Goal: Information Seeking & Learning: Learn about a topic

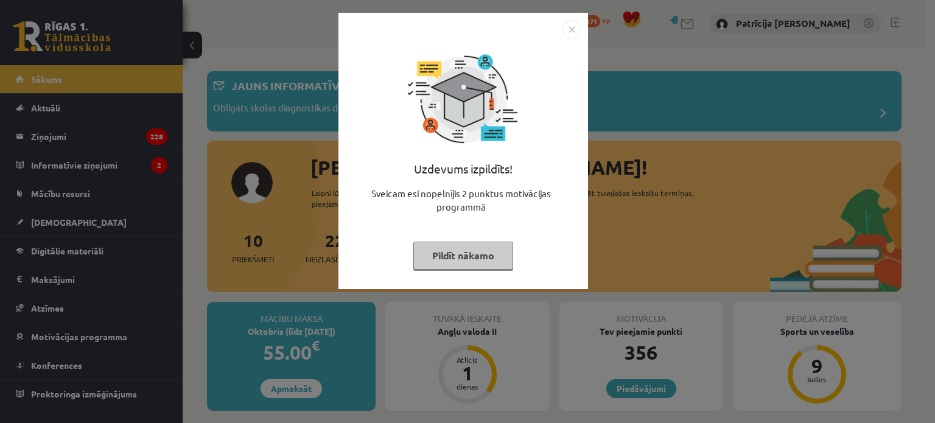
click at [576, 31] on img "Close" at bounding box center [572, 29] width 18 height 18
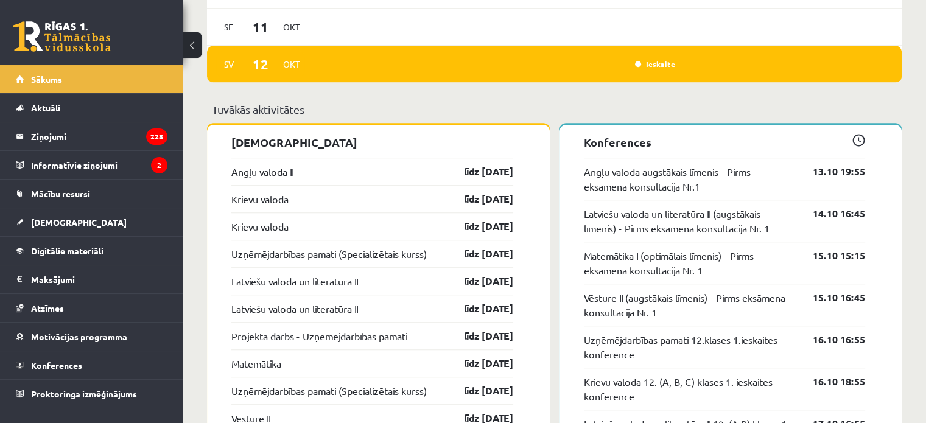
scroll to position [952, 0]
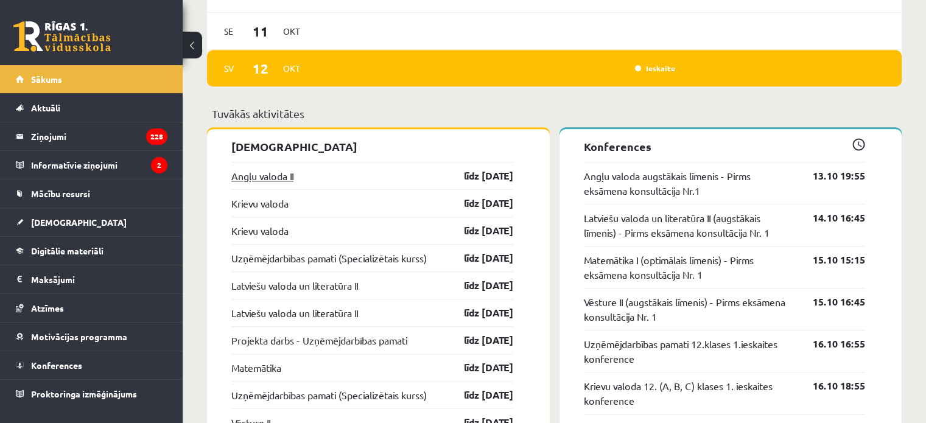
click at [280, 175] on link "Angļu valoda II" at bounding box center [262, 176] width 62 height 15
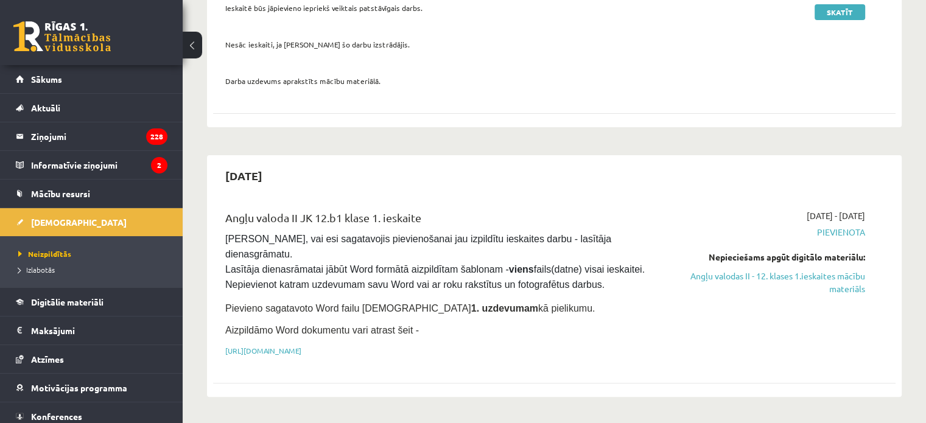
scroll to position [202, 0]
click at [719, 272] on link "Angļu valodas II - 12. klases 1.ieskaites mācību materiāls" at bounding box center [764, 282] width 201 height 26
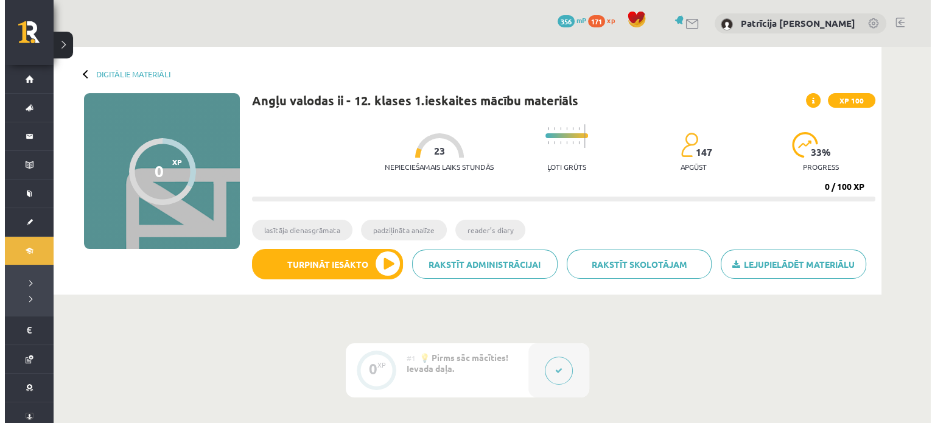
scroll to position [183, 0]
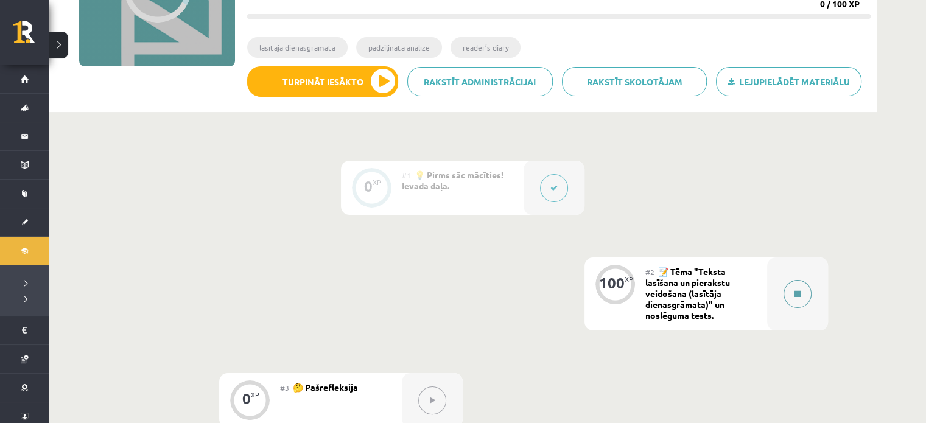
click at [792, 295] on button at bounding box center [798, 294] width 28 height 28
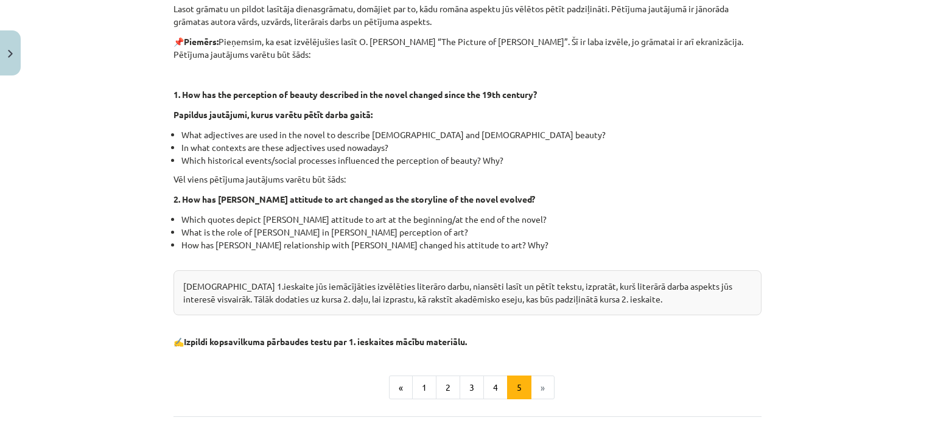
scroll to position [280, 0]
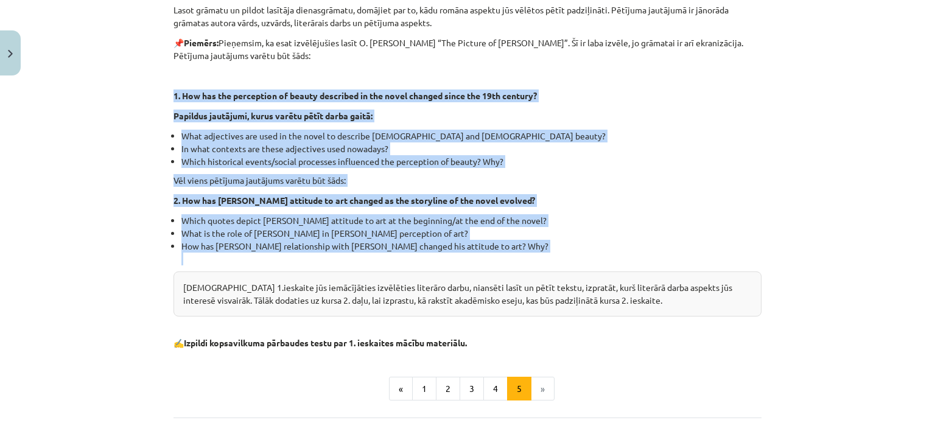
drag, startPoint x: 169, startPoint y: 93, endPoint x: 482, endPoint y: 253, distance: 351.7
click at [482, 253] on div "Kā noformulēt pētījuma jautājumu? Lasot grāmatu un pildot lasītāja dienasgrāmat…" at bounding box center [468, 153] width 588 height 392
copy div "1. How has the perception of beauty described in the novel changed since the 19…"
click at [595, 185] on p "Vēl viens pētījuma jautājums varētu būt šāds:" at bounding box center [468, 180] width 588 height 13
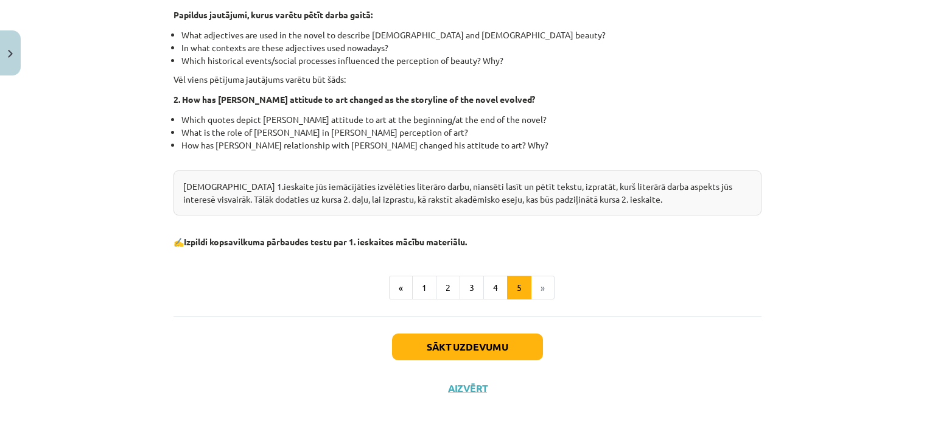
scroll to position [396, 0]
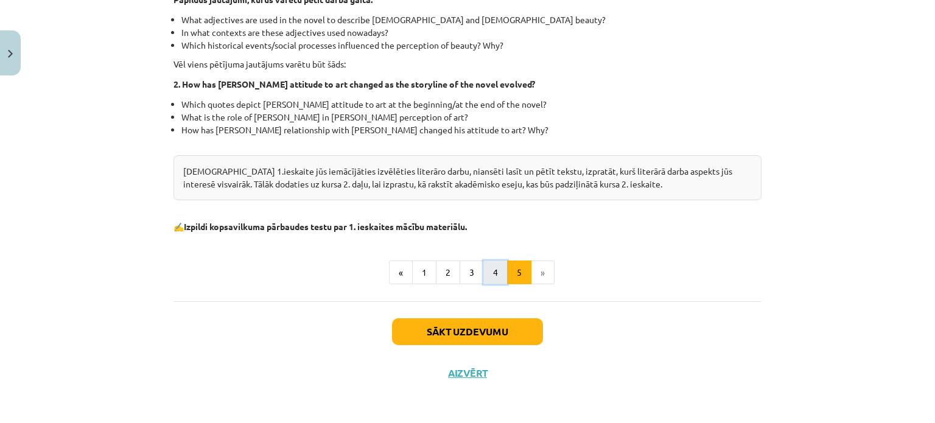
click at [490, 267] on button "4" at bounding box center [496, 273] width 24 height 24
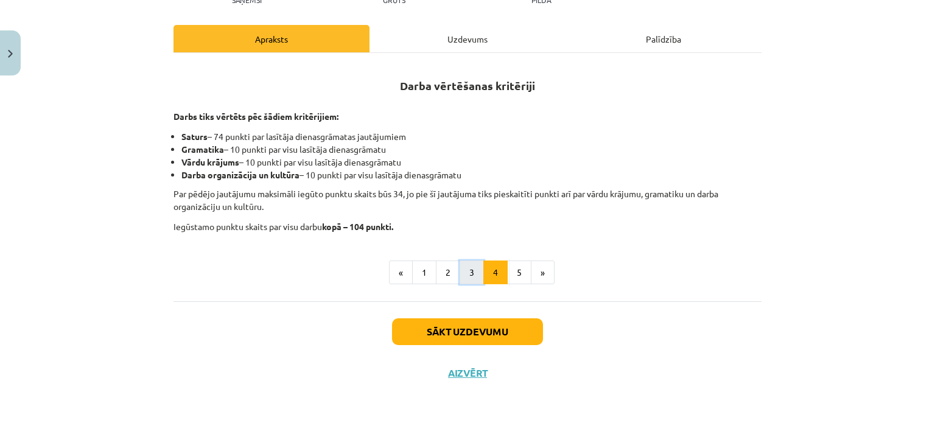
click at [474, 267] on button "3" at bounding box center [472, 273] width 24 height 24
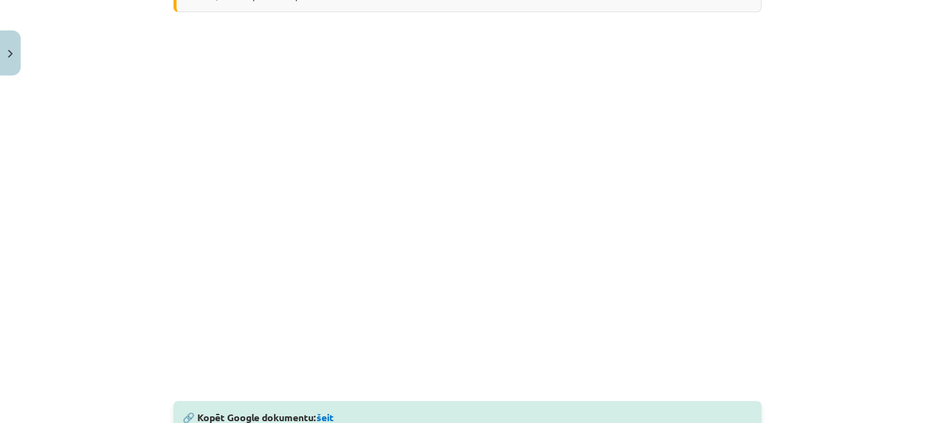
scroll to position [325, 0]
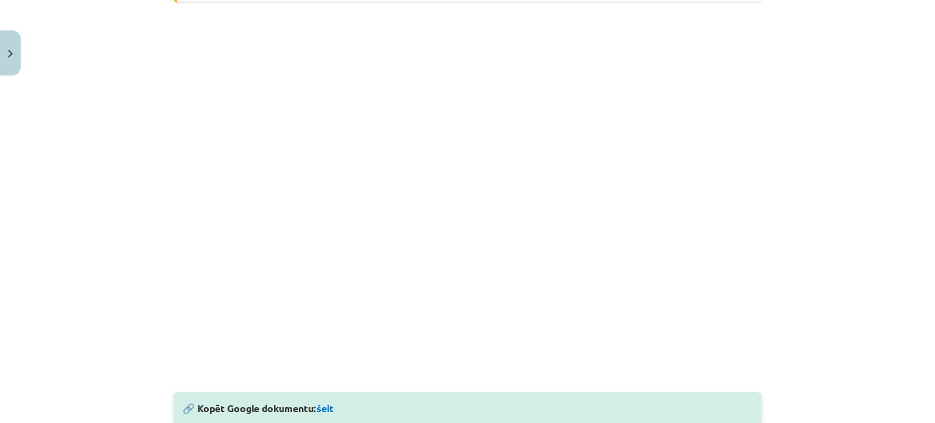
click at [151, 263] on div "Mācību tēma: Angļu valodas ii - 12. klases 1.ieskaites mācību materiāls #2 📝 Tē…" at bounding box center [467, 211] width 935 height 423
click at [73, 305] on div "Mācību tēma: Angļu valodas ii - 12. klases 1.ieskaites mācību materiāls #2 📝 Tē…" at bounding box center [467, 211] width 935 height 423
click at [854, 224] on div "Mācību tēma: Angļu valodas ii - 12. klases 1.ieskaites mācību materiāls #2 📝 Tē…" at bounding box center [467, 211] width 935 height 423
click at [792, 314] on div "Mācību tēma: Angļu valodas ii - 12. klases 1.ieskaites mācību materiāls #2 📝 Tē…" at bounding box center [467, 211] width 935 height 423
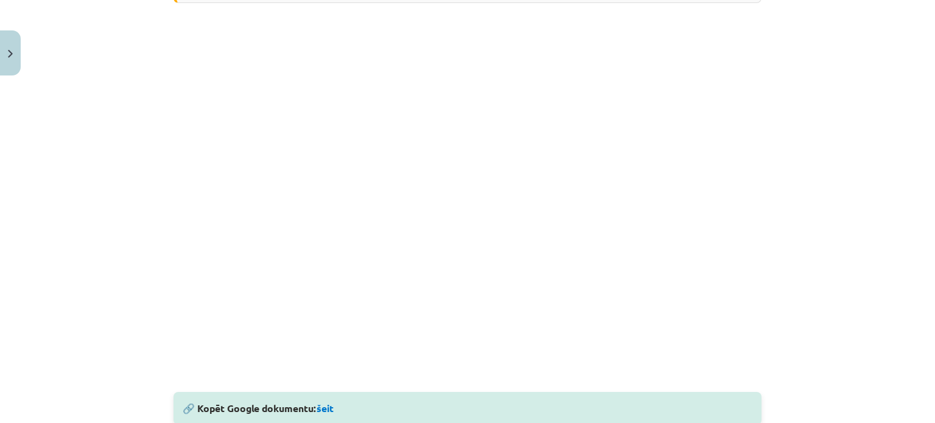
click at [792, 314] on div "Mācību tēma: Angļu valodas ii - 12. klases 1.ieskaites mācību materiāls #2 📝 Tē…" at bounding box center [467, 211] width 935 height 423
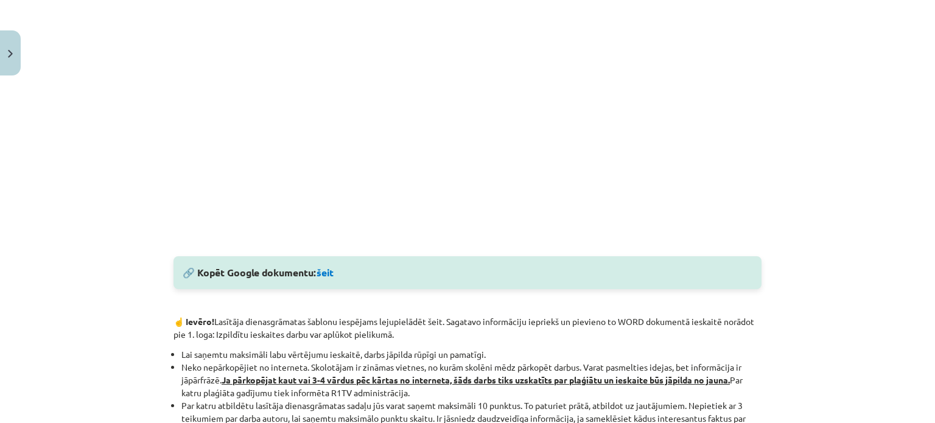
scroll to position [461, 0]
click at [326, 269] on link "šeit" at bounding box center [325, 272] width 17 height 13
click at [90, 107] on div "Mācību tēma: Angļu valodas ii - 12. klases 1.ieskaites mācību materiāls #2 📝 Tē…" at bounding box center [467, 211] width 935 height 423
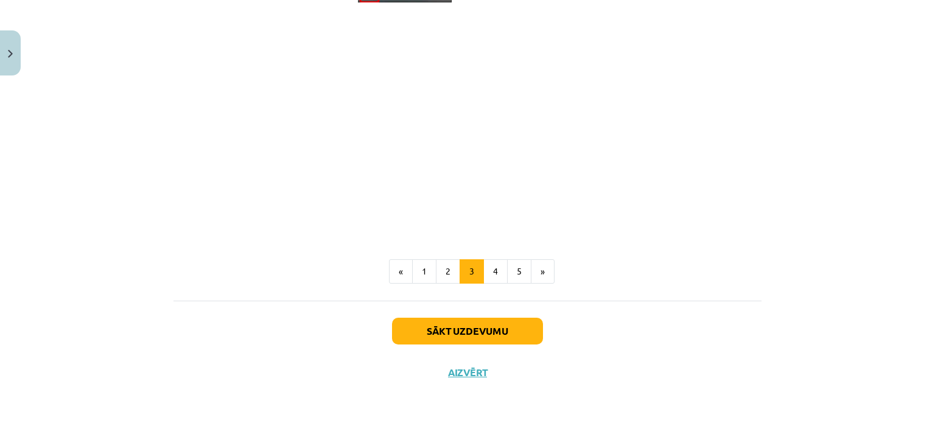
scroll to position [1040, 0]
click at [440, 278] on button "2" at bounding box center [448, 272] width 24 height 24
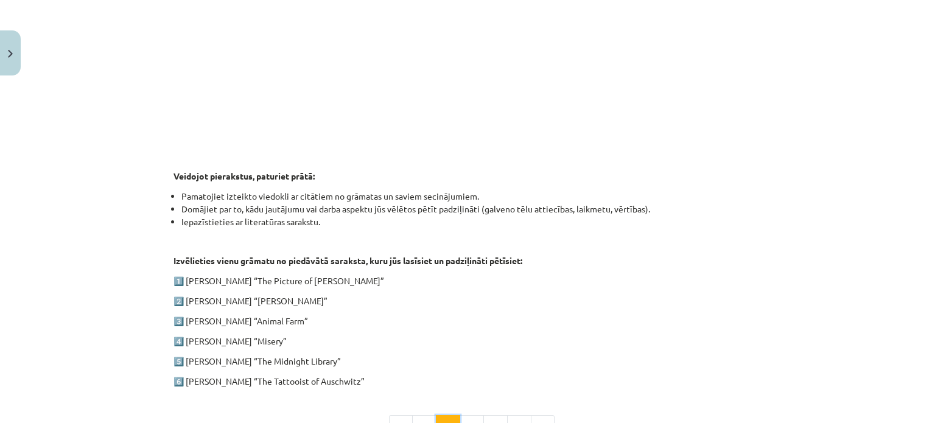
scroll to position [490, 0]
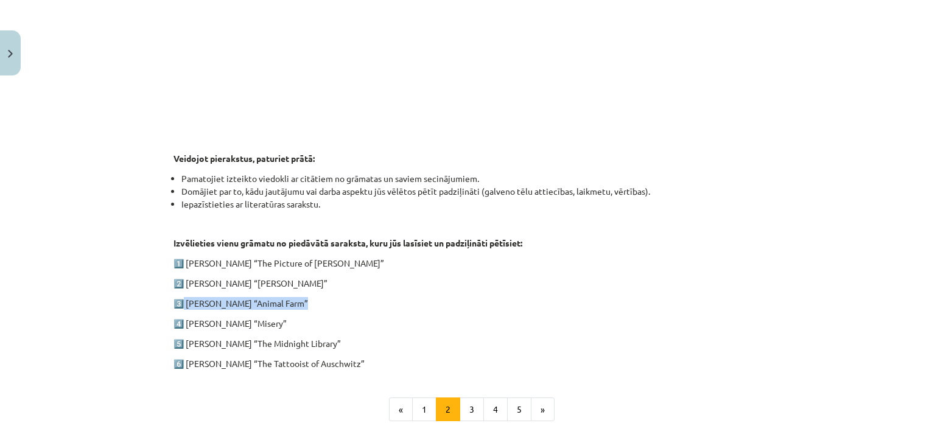
drag, startPoint x: 181, startPoint y: 301, endPoint x: 295, endPoint y: 304, distance: 114.5
click at [295, 304] on p "3️⃣ [PERSON_NAME] “Animal Farm”" at bounding box center [468, 303] width 588 height 13
copy p "[PERSON_NAME] “Animal Farm”"
